Goal: Task Accomplishment & Management: Complete application form

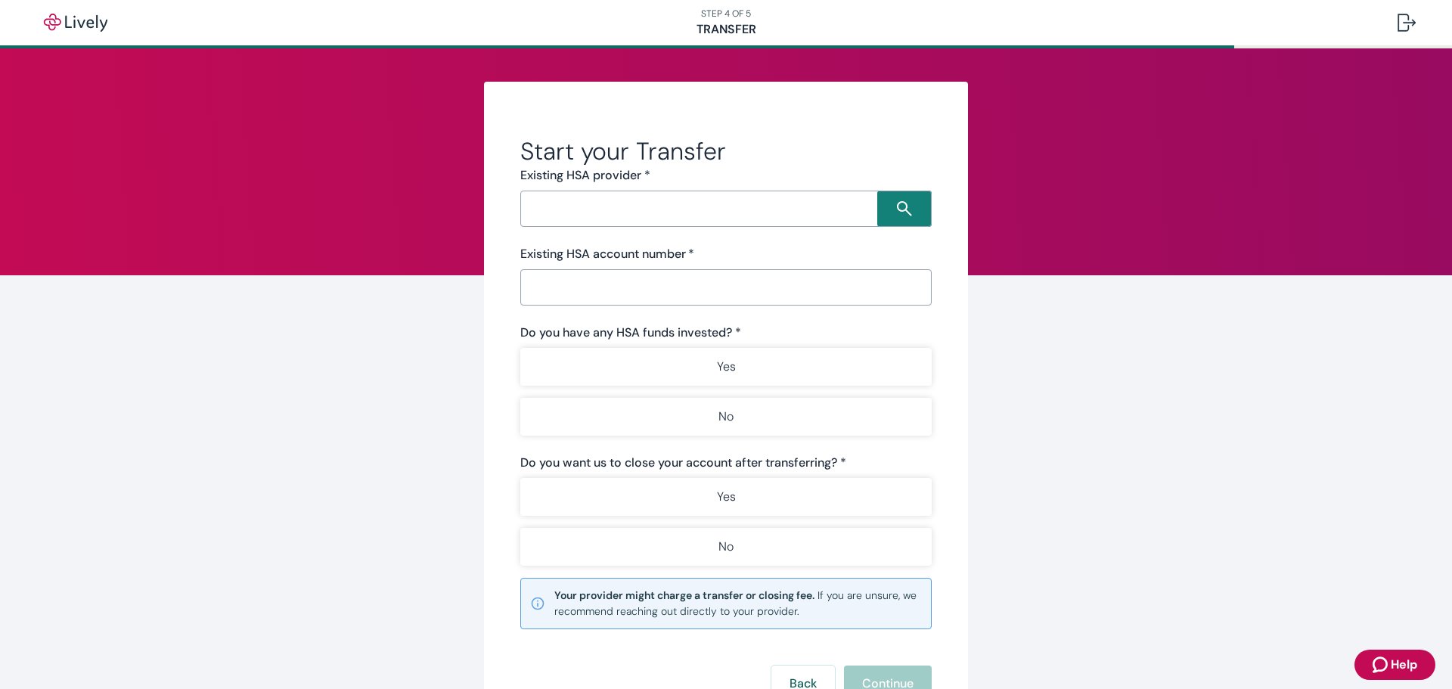
click at [622, 209] on input "Search input" at bounding box center [701, 208] width 352 height 21
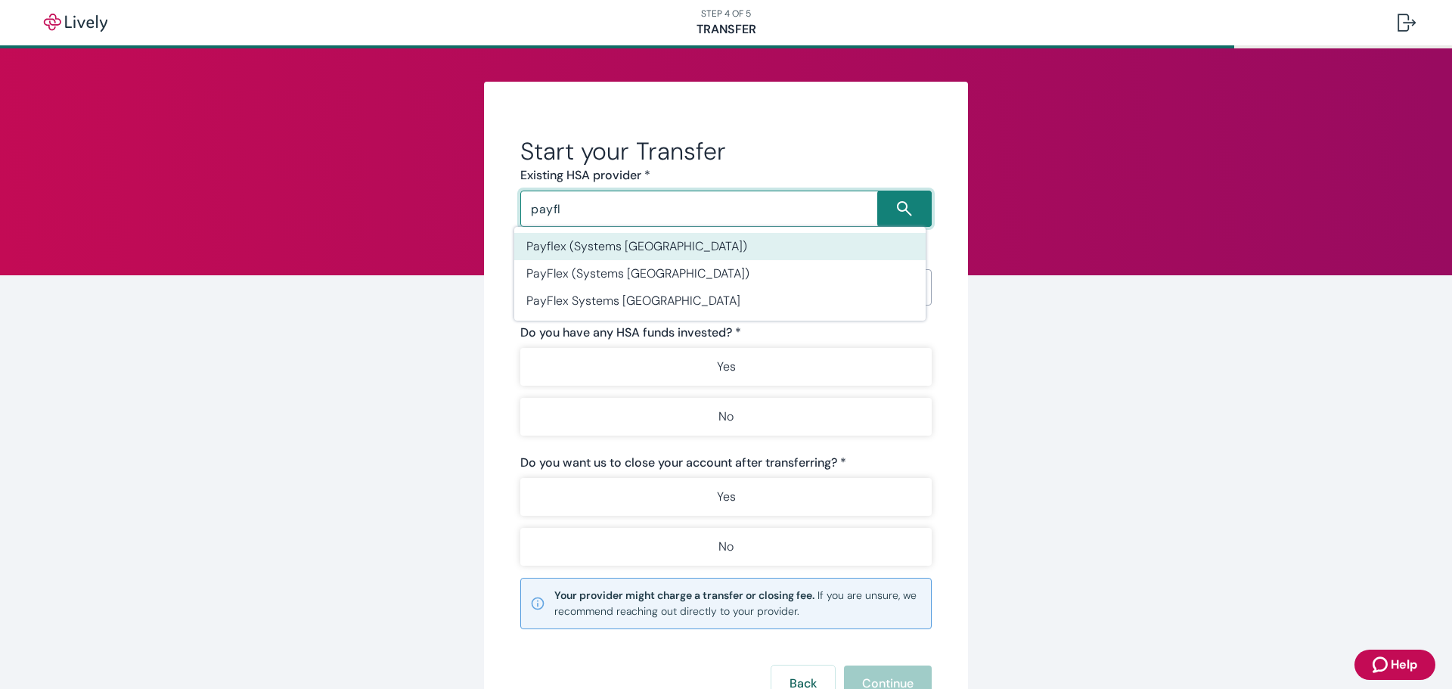
type input "payfl"
click at [583, 237] on li "Inspira Financial" at bounding box center [719, 246] width 411 height 27
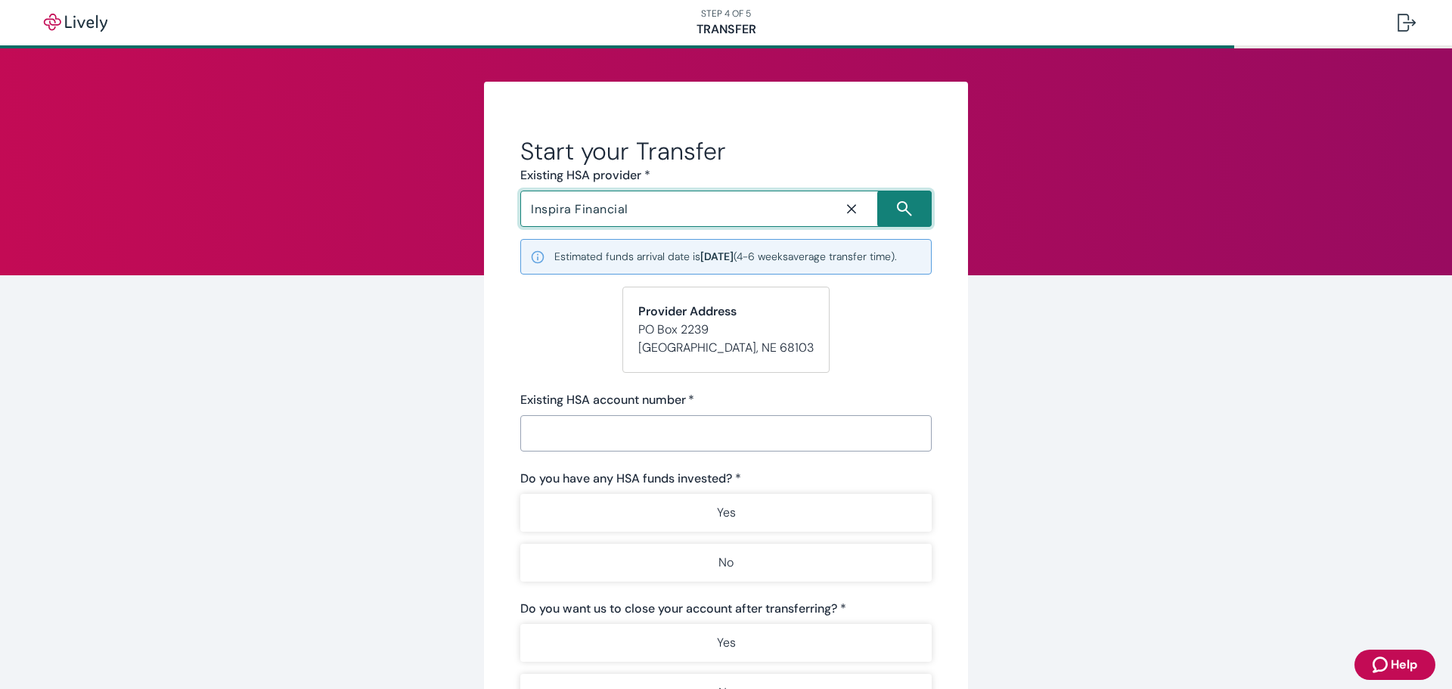
type input "Inspira Financial"
click at [634, 448] on input "Existing HSA account number   *" at bounding box center [725, 433] width 411 height 30
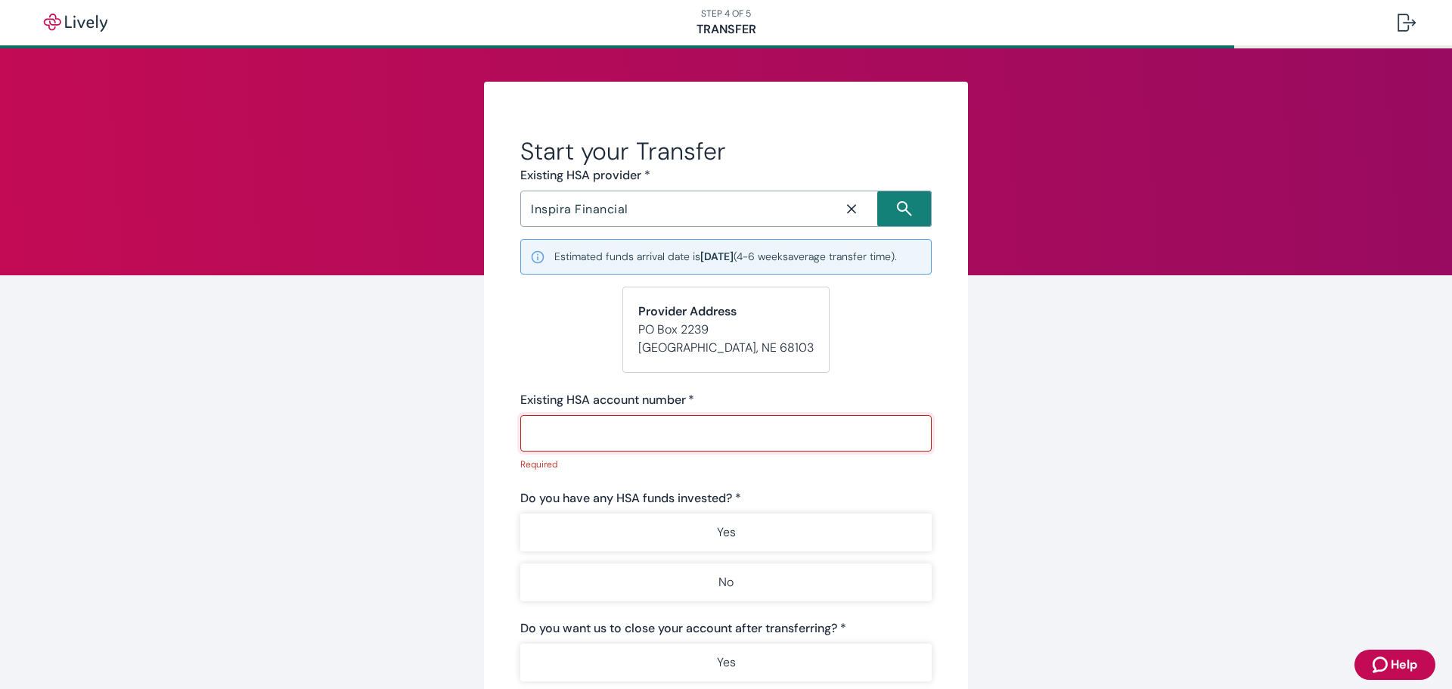
click at [601, 448] on input "Existing HSA account number   *" at bounding box center [725, 433] width 411 height 30
paste input "74250009015306248"
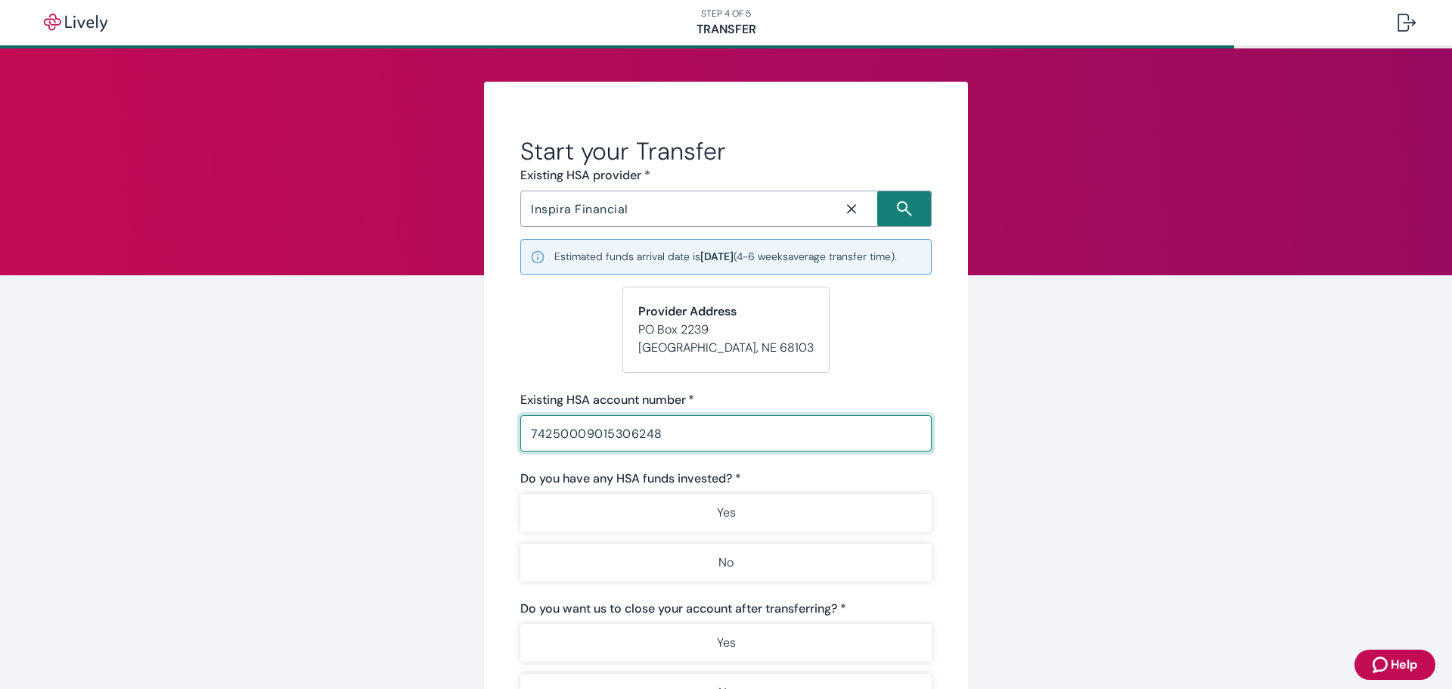
scroll to position [76, 0]
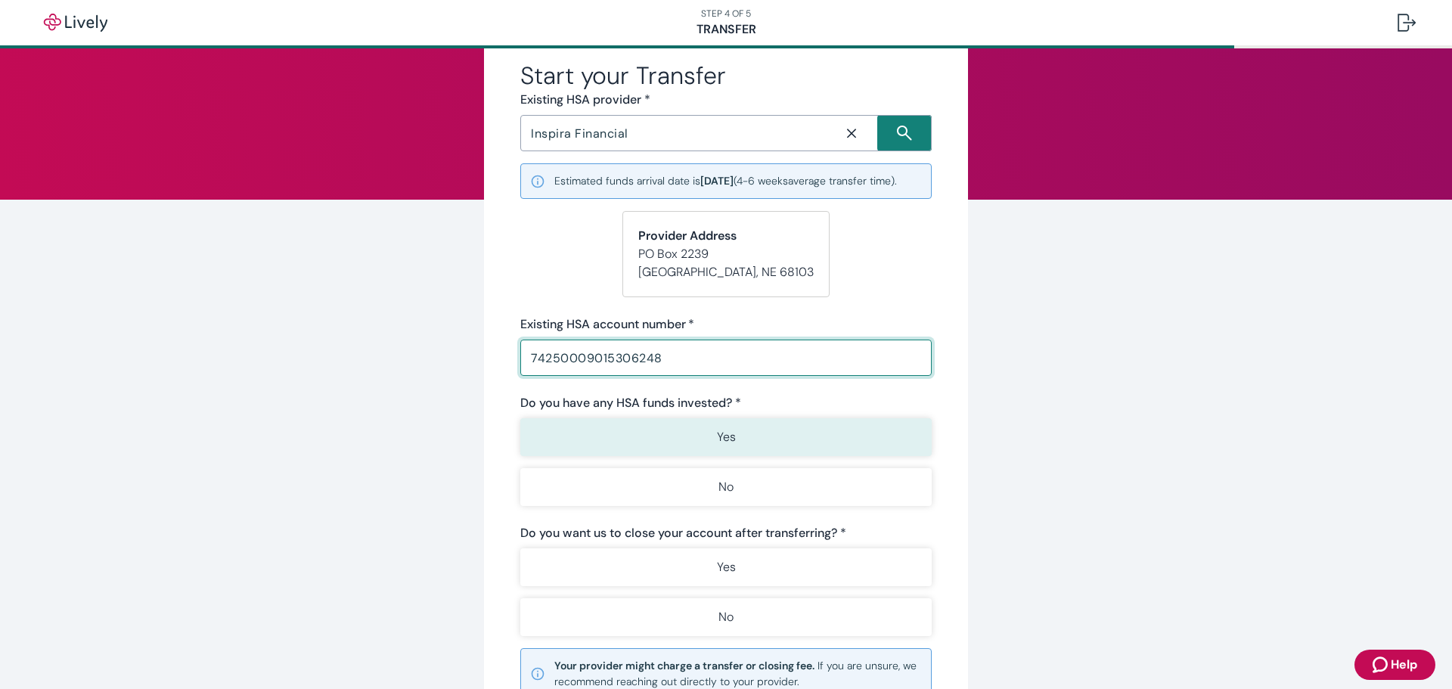
type input "74250009015306248"
click at [717, 446] on p "Yes" at bounding box center [726, 437] width 19 height 18
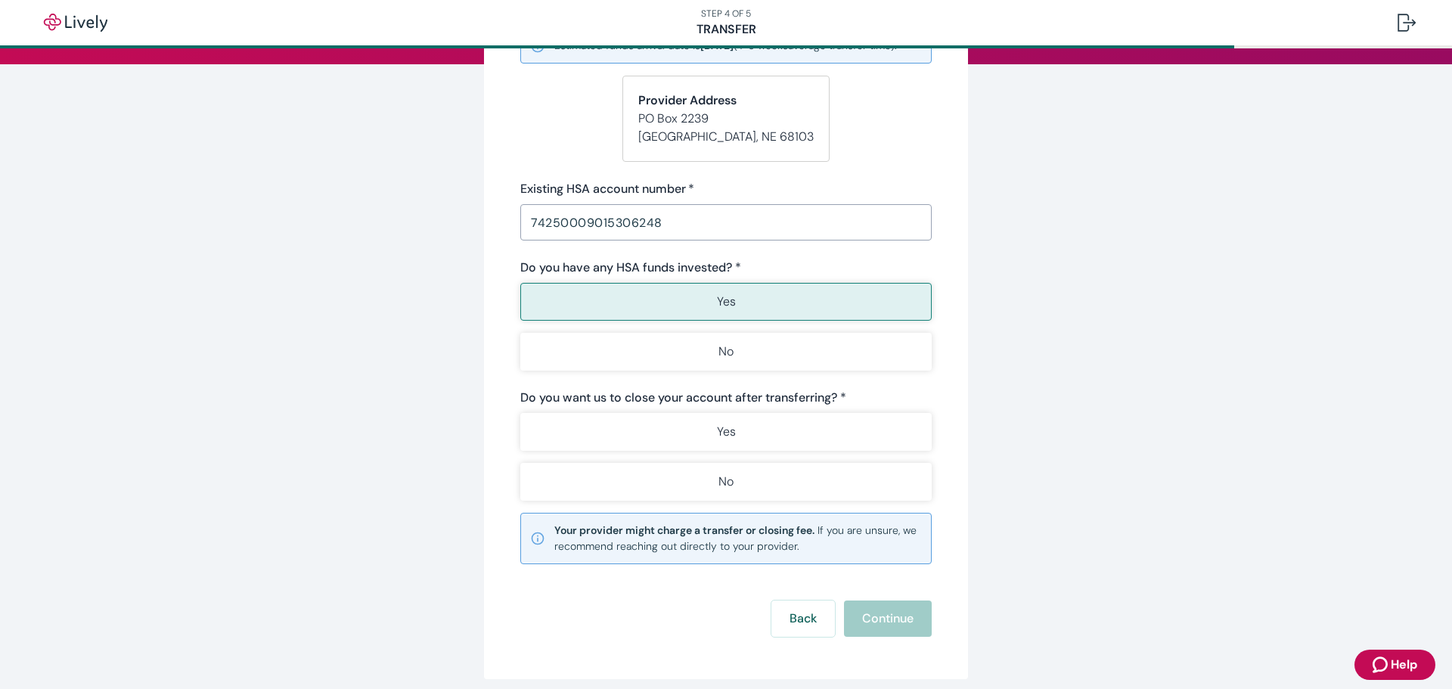
scroll to position [227, 0]
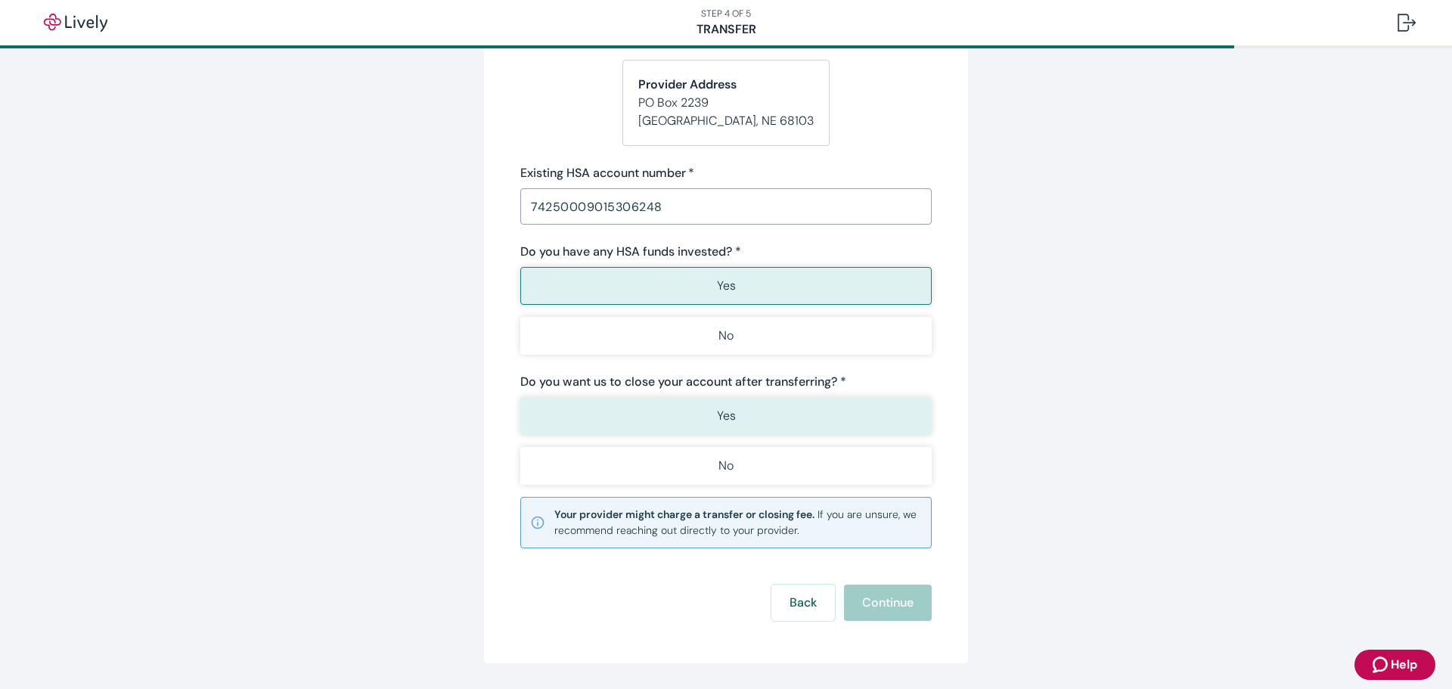
click at [698, 435] on button "Yes" at bounding box center [725, 416] width 411 height 38
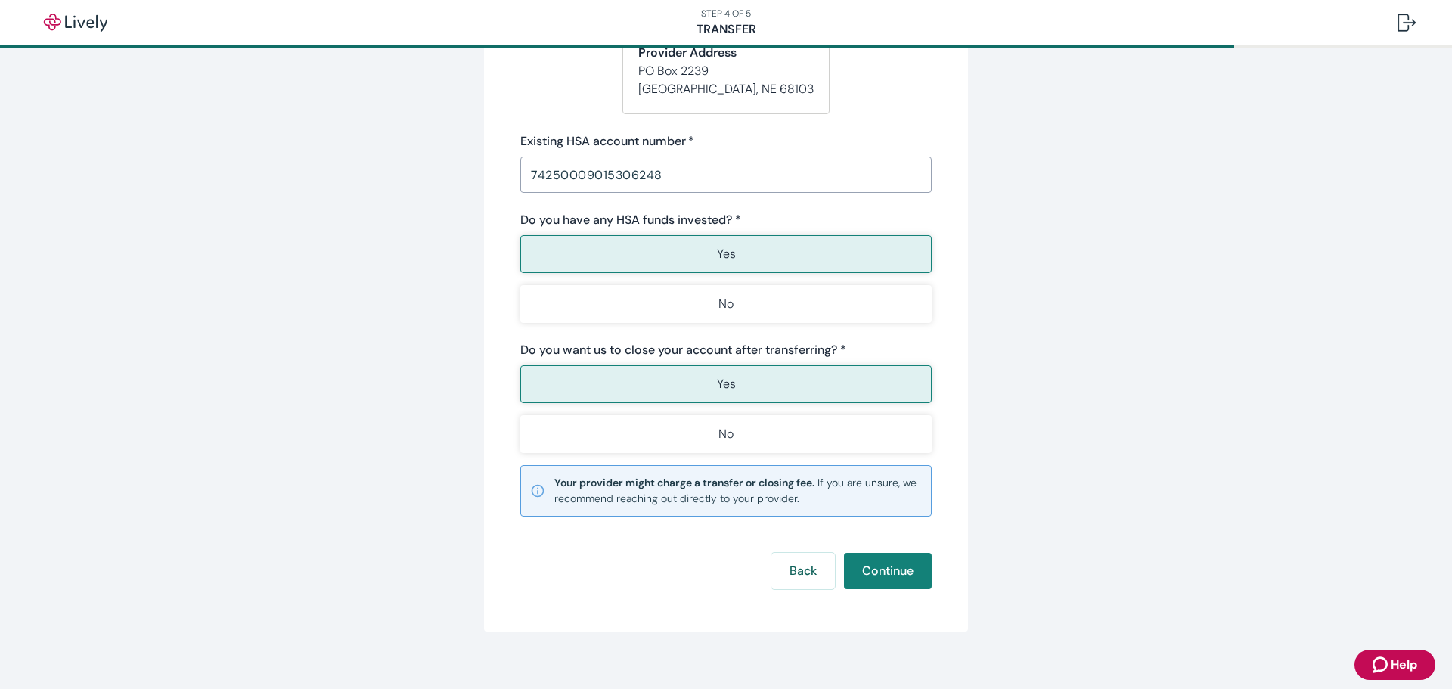
scroll to position [290, 0]
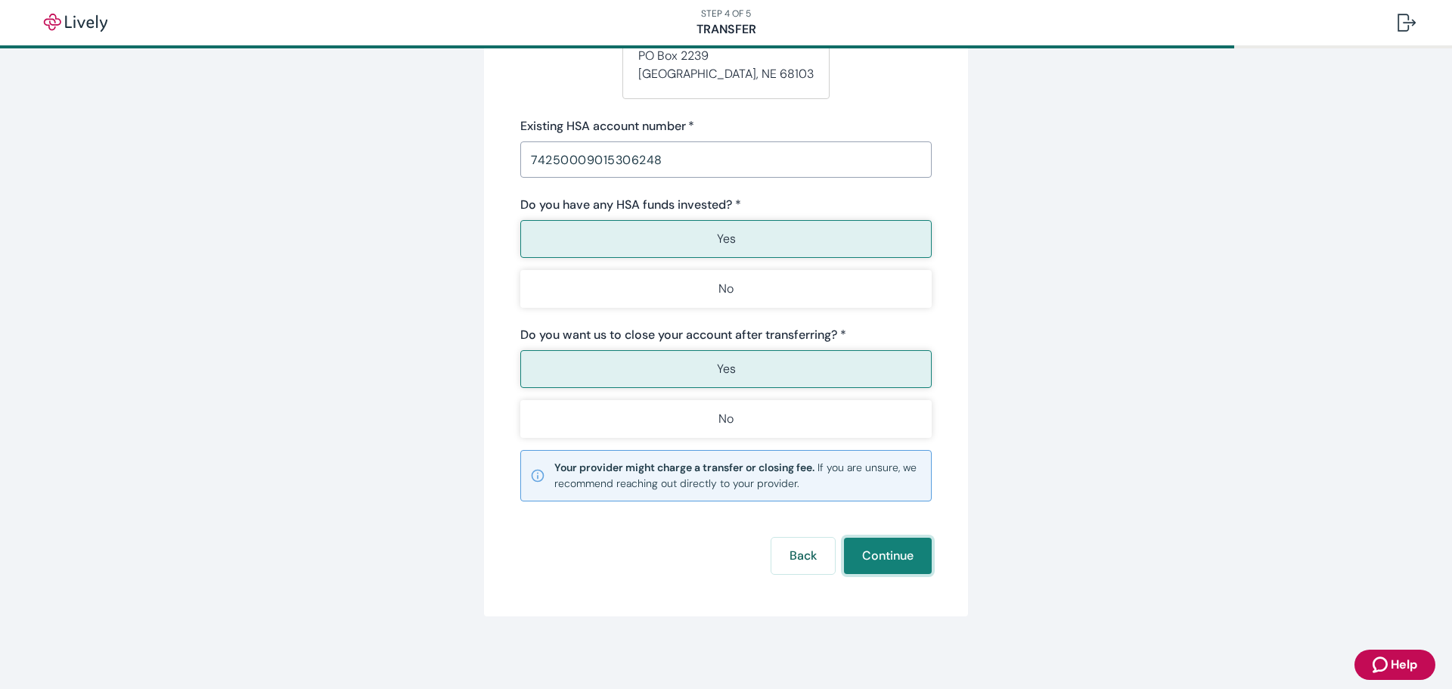
click at [875, 560] on button "Continue" at bounding box center [888, 556] width 88 height 36
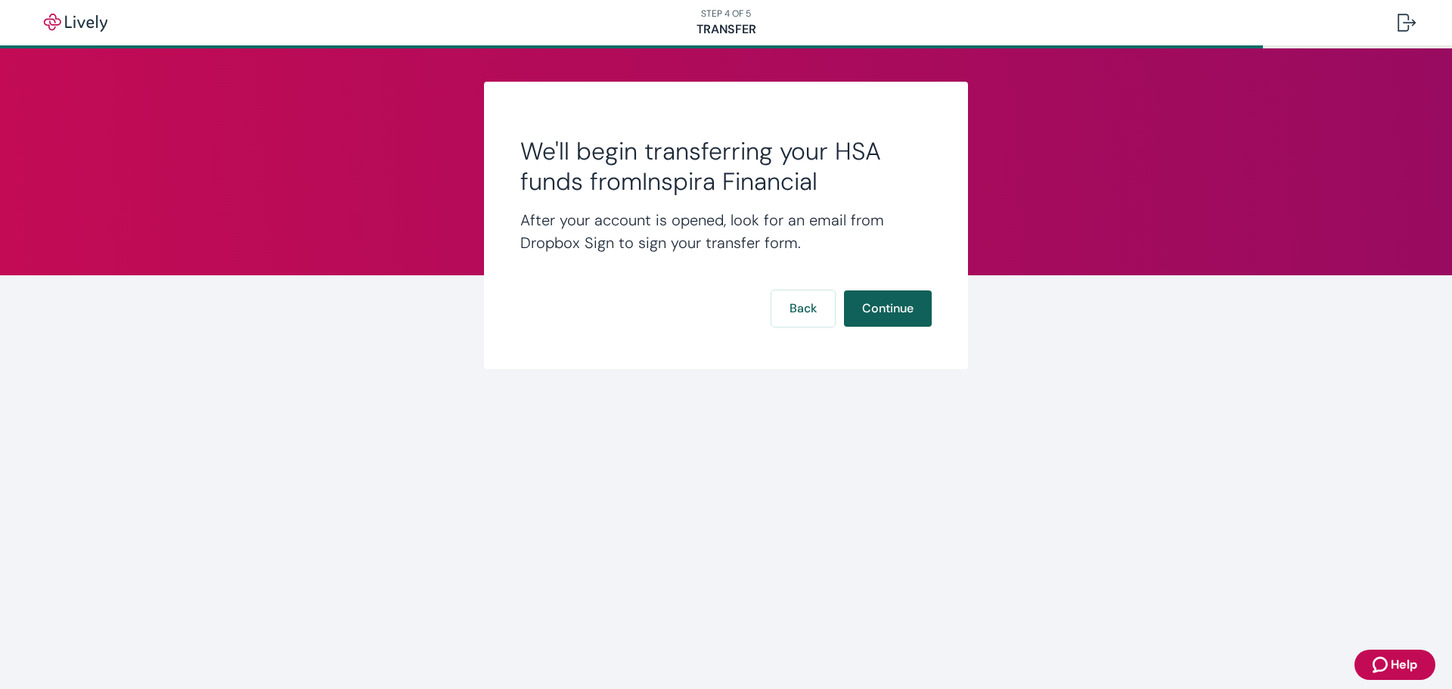
click at [889, 315] on button "Continue" at bounding box center [888, 308] width 88 height 36
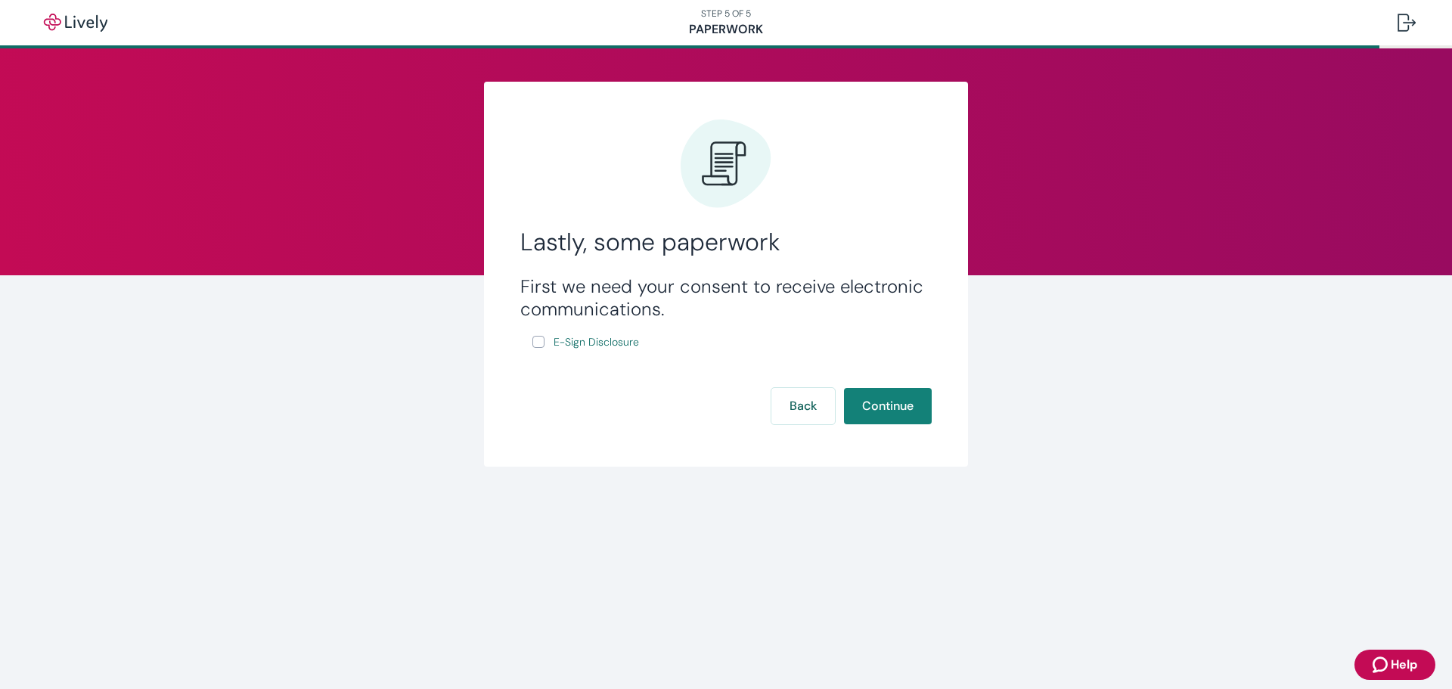
click at [540, 341] on input "E-Sign Disclosure" at bounding box center [538, 342] width 12 height 12
checkbox input "true"
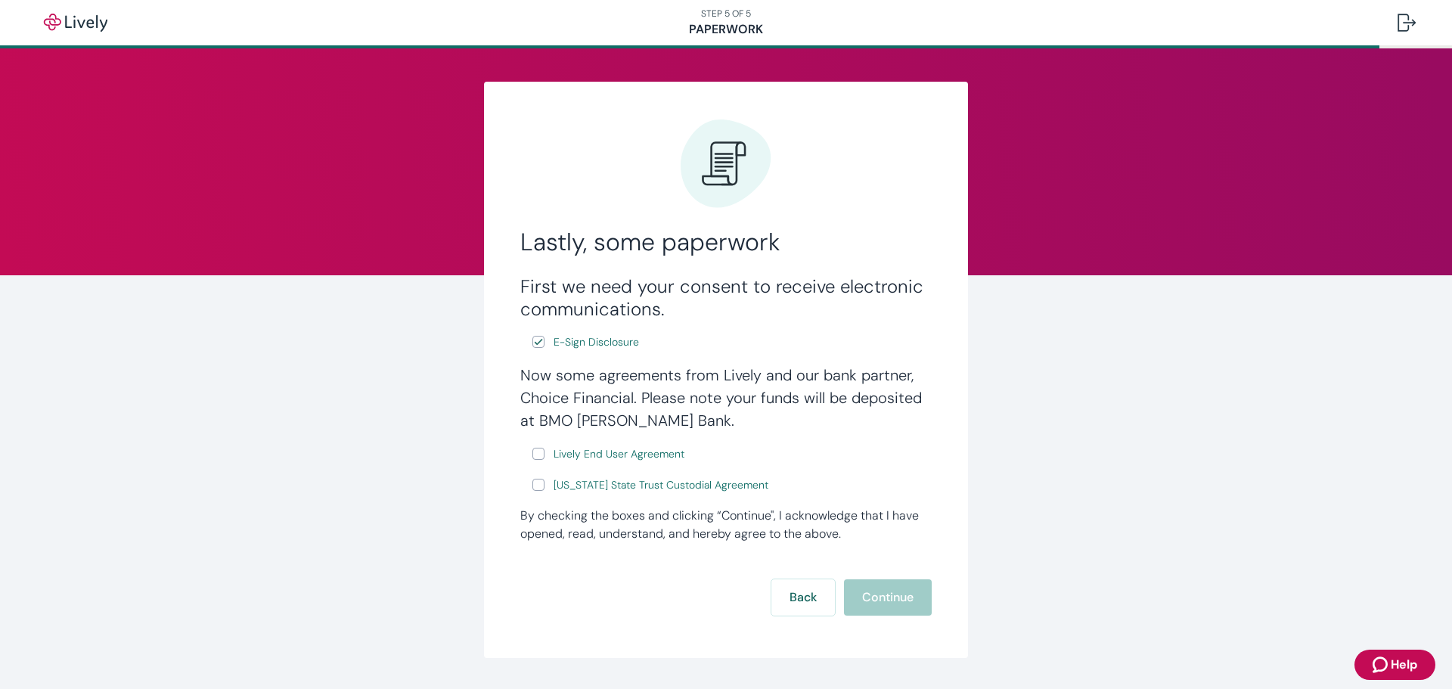
click at [532, 461] on label "Lively End User Agreement" at bounding box center [609, 454] width 155 height 19
click at [532, 460] on input "Lively End User Agreement" at bounding box center [538, 454] width 12 height 12
checkbox input "true"
click at [535, 487] on input "[US_STATE] State Trust Custodial Agreement" at bounding box center [538, 485] width 12 height 12
checkbox input "true"
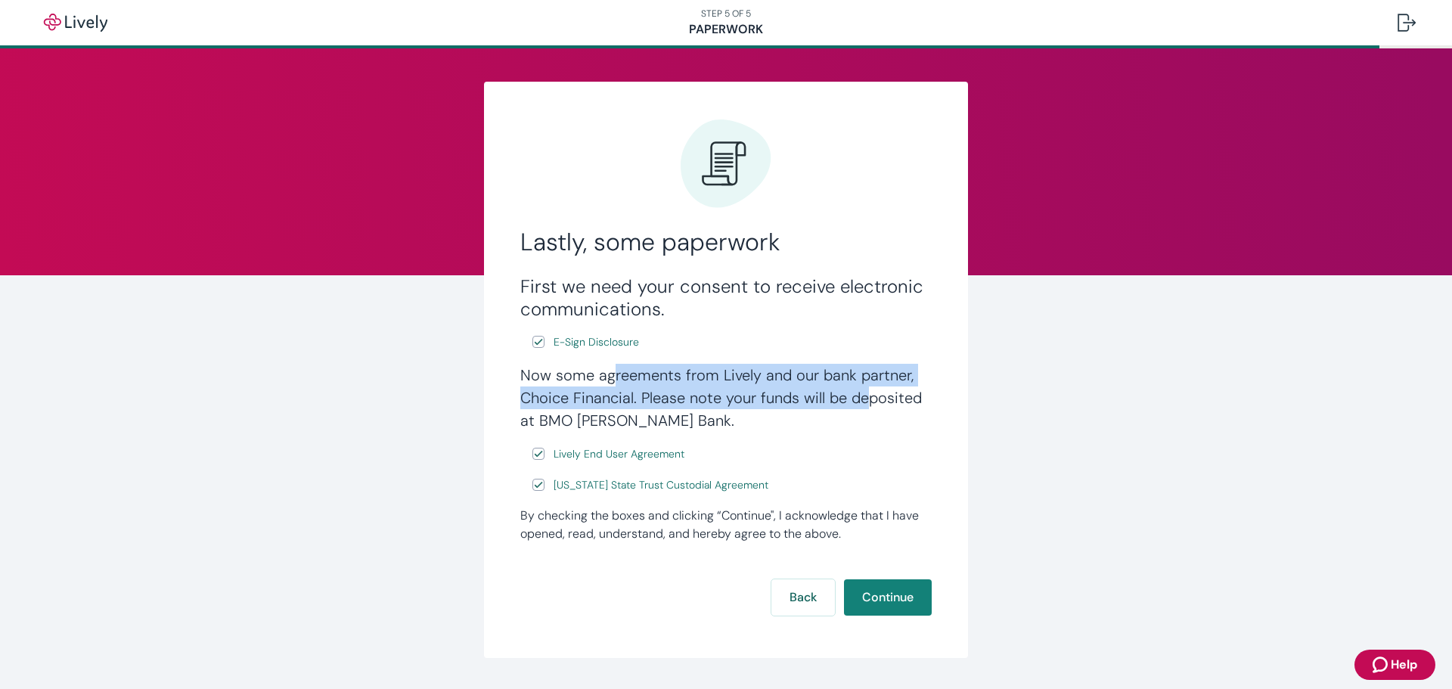
drag, startPoint x: 605, startPoint y: 380, endPoint x: 862, endPoint y: 406, distance: 258.5
click at [862, 406] on h4 "Now some agreements from Lively and our bank partner, Choice Financial. Please …" at bounding box center [725, 398] width 411 height 68
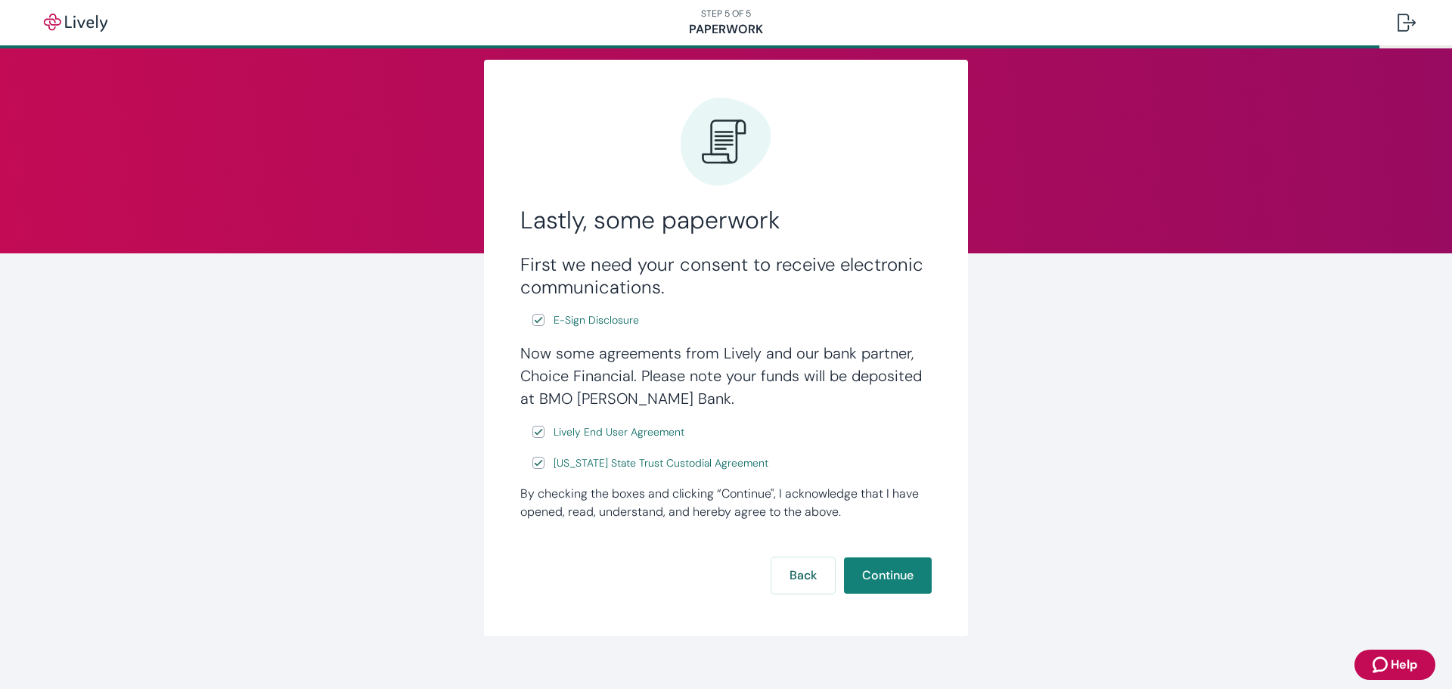
scroll to position [42, 0]
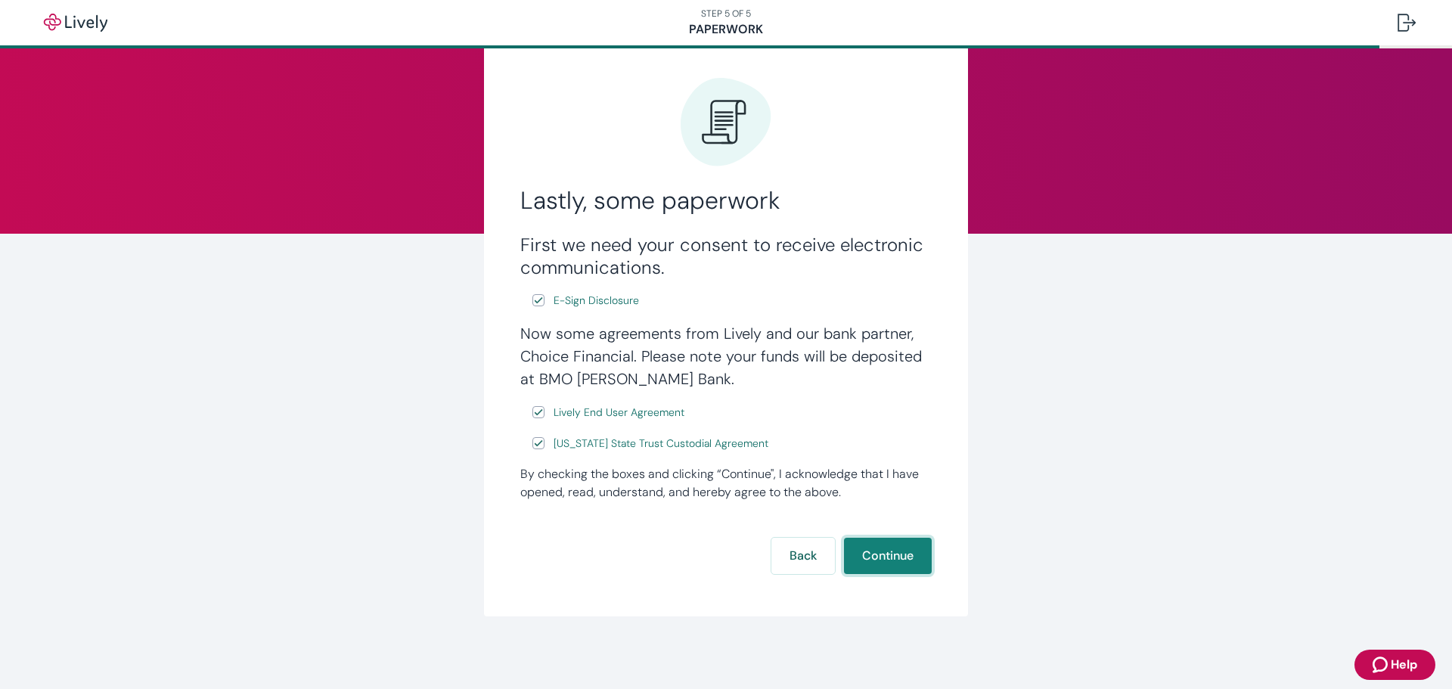
click at [908, 561] on button "Continue" at bounding box center [888, 556] width 88 height 36
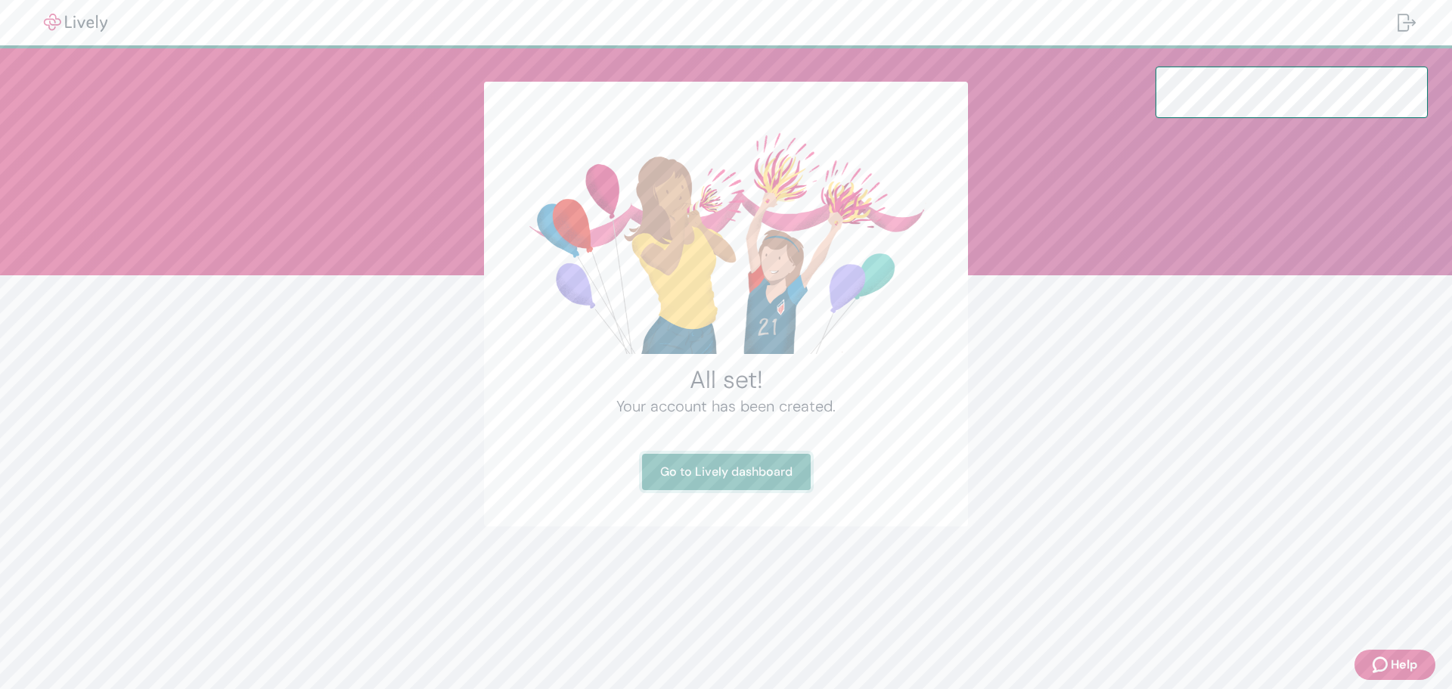
click at [757, 480] on link "Go to Lively dashboard" at bounding box center [726, 472] width 169 height 36
